Goal: Transaction & Acquisition: Purchase product/service

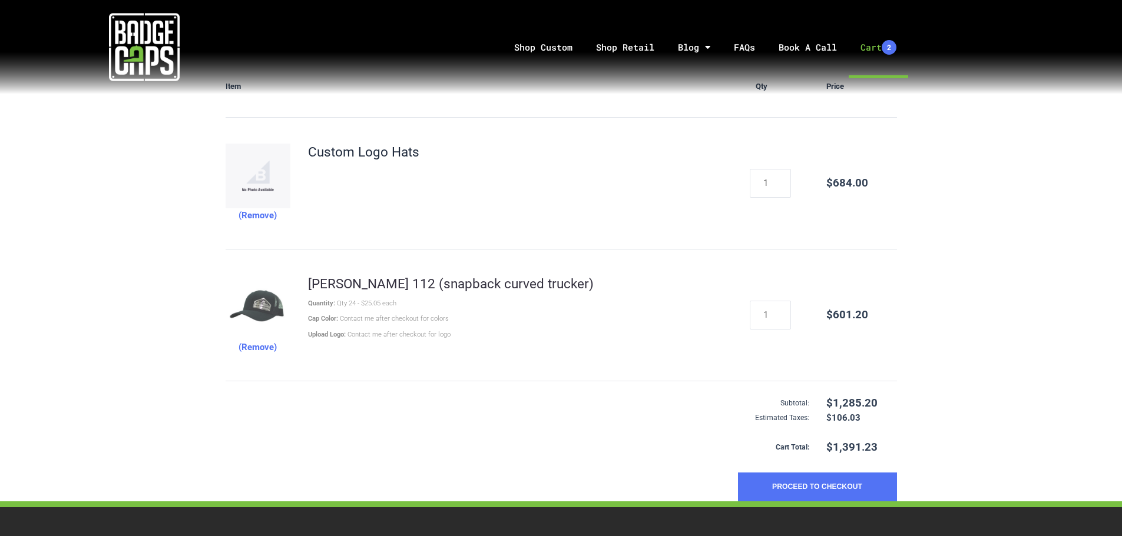
click at [267, 299] on img at bounding box center [257, 308] width 65 height 65
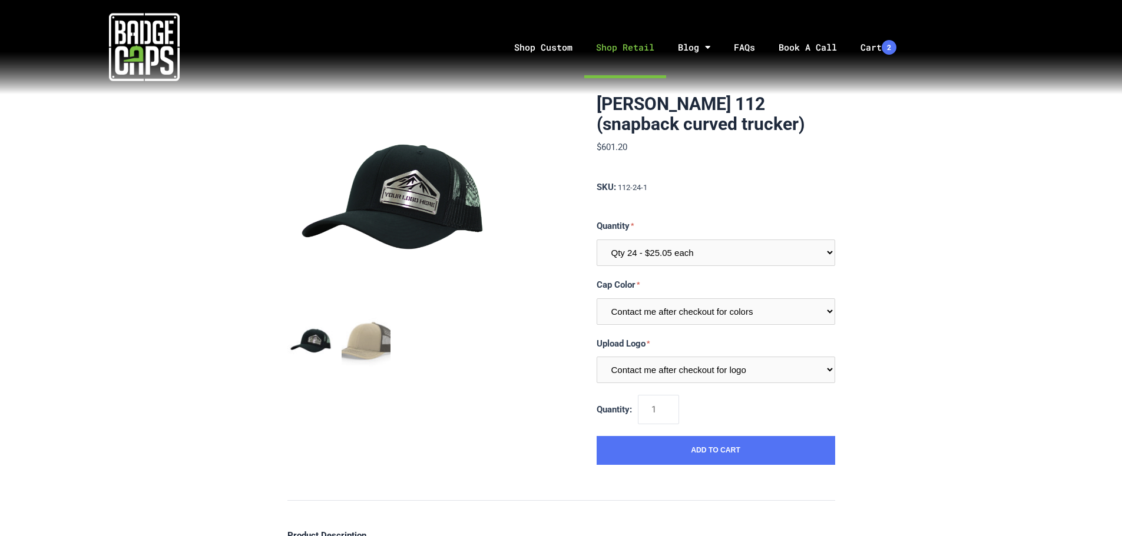
click at [652, 51] on link "Shop Retail" at bounding box center [625, 47] width 82 height 62
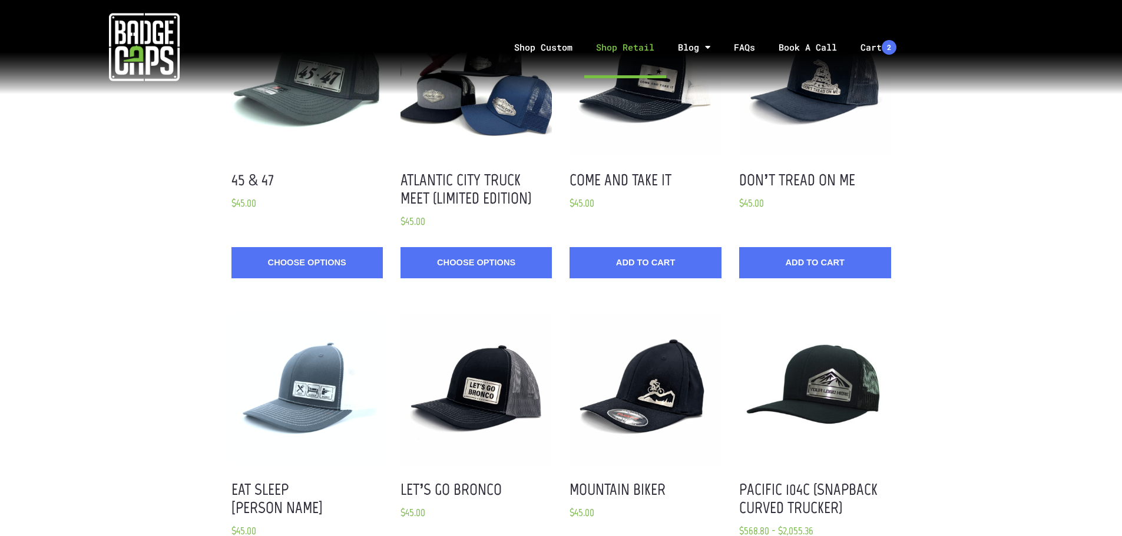
scroll to position [177, 0]
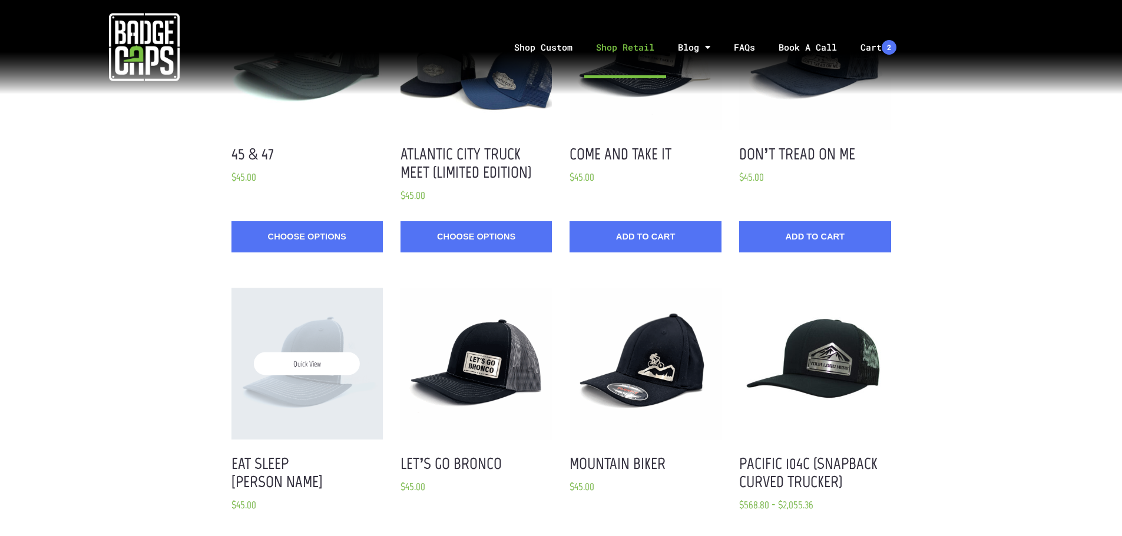
click at [313, 330] on div "Quick View" at bounding box center [306, 363] width 151 height 151
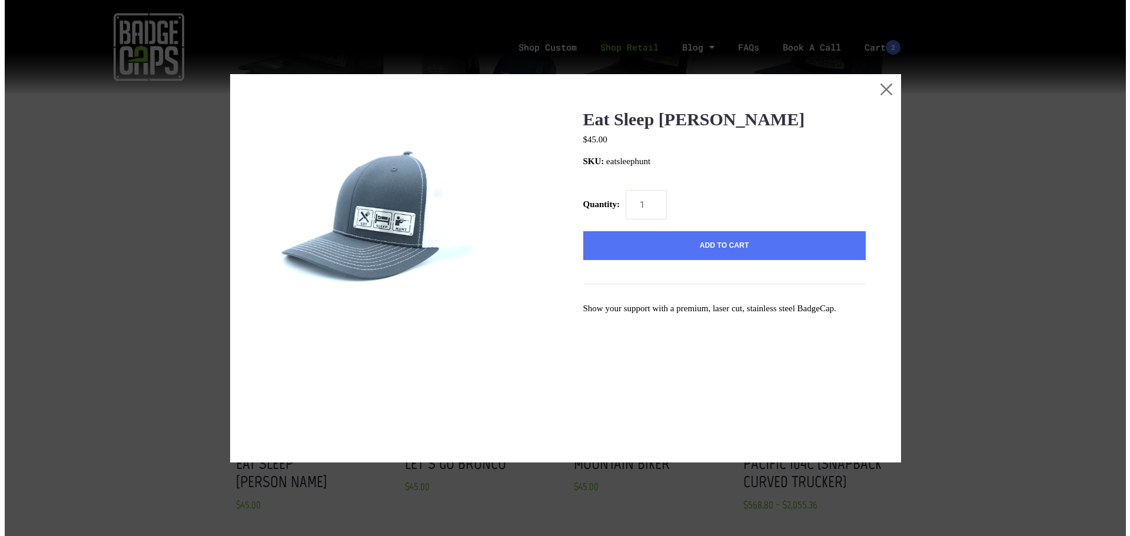
scroll to position [0, 0]
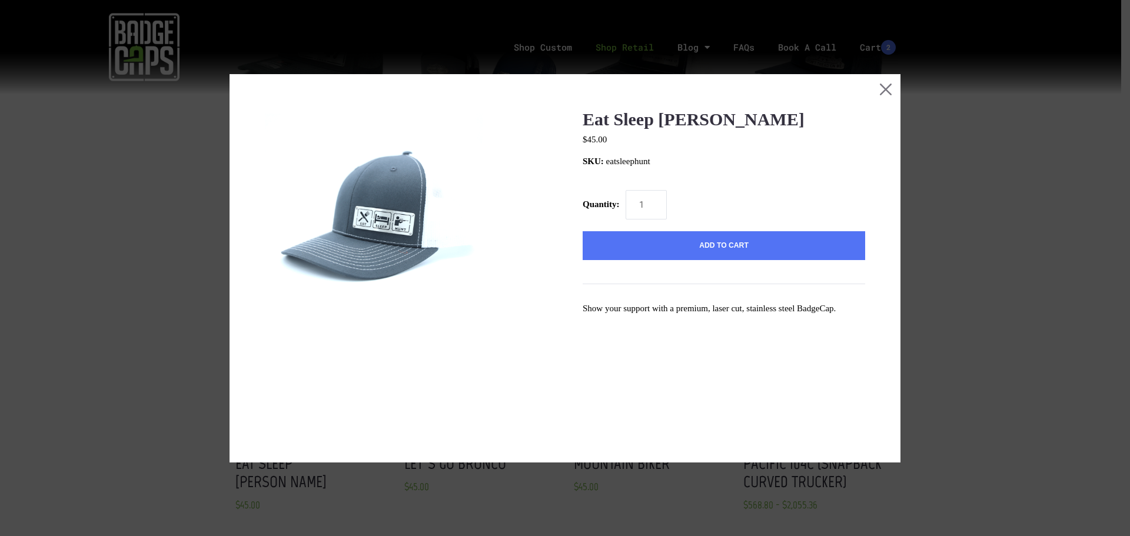
click at [384, 220] on img at bounding box center [374, 219] width 218 height 218
